Goal: Task Accomplishment & Management: Manage account settings

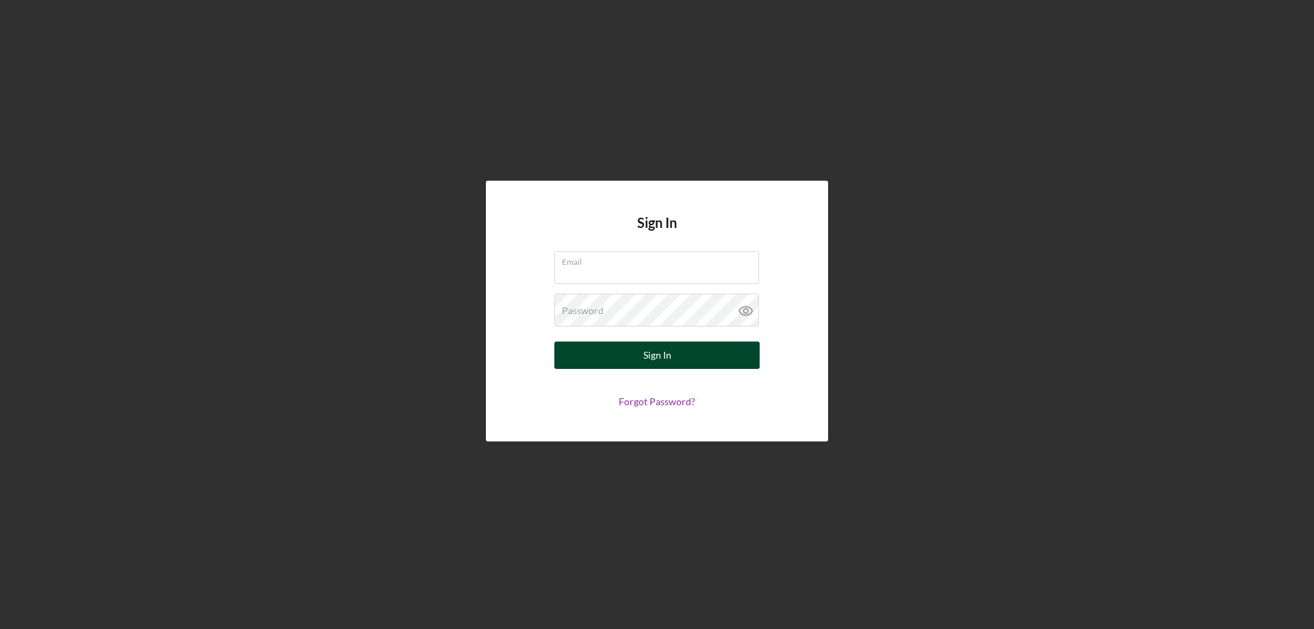
type input "[PERSON_NAME][EMAIL_ADDRESS][DOMAIN_NAME]"
click at [657, 361] on div "Sign In" at bounding box center [657, 354] width 28 height 27
